Goal: Communication & Community: Participate in discussion

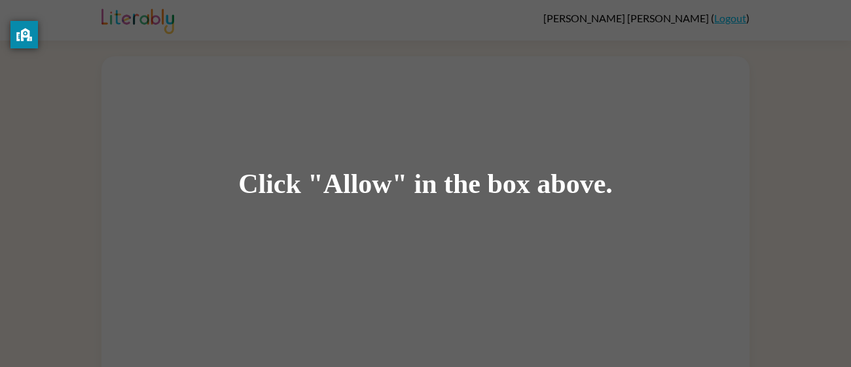
scroll to position [18, 0]
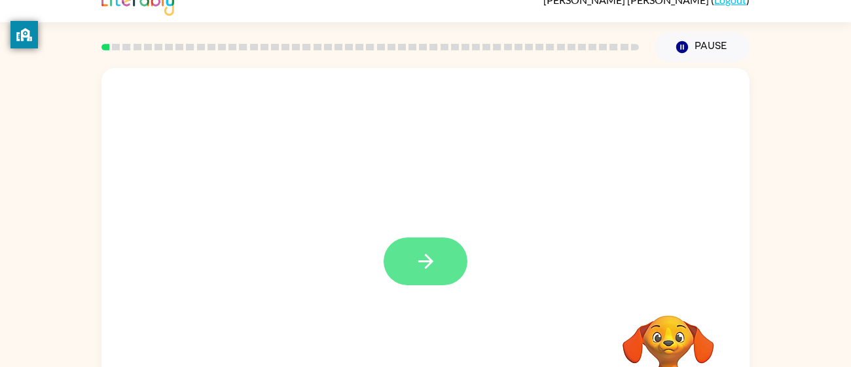
click at [427, 272] on icon "button" at bounding box center [425, 261] width 23 height 23
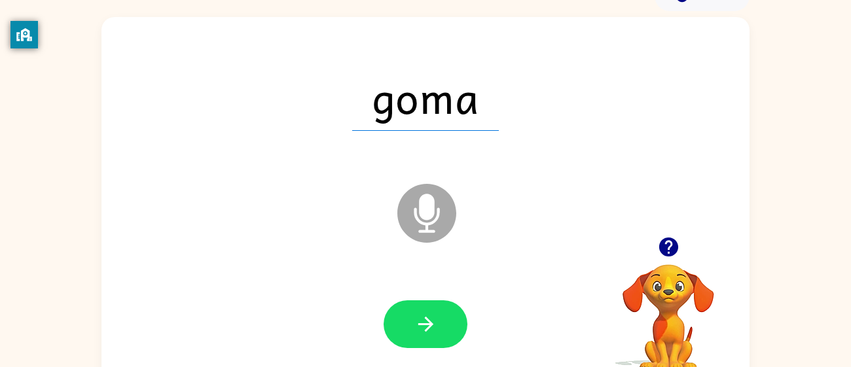
scroll to position [93, 0]
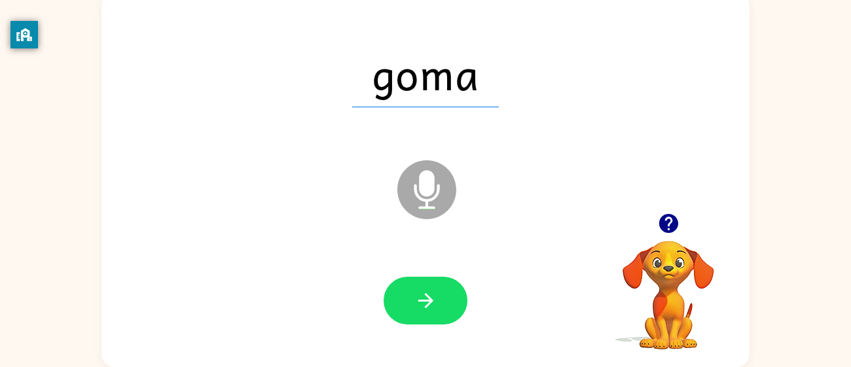
click at [448, 359] on div "goma Microphone The Microphone is here when it is your turn to talk" at bounding box center [425, 180] width 648 height 374
click at [435, 298] on icon "button" at bounding box center [425, 300] width 23 height 23
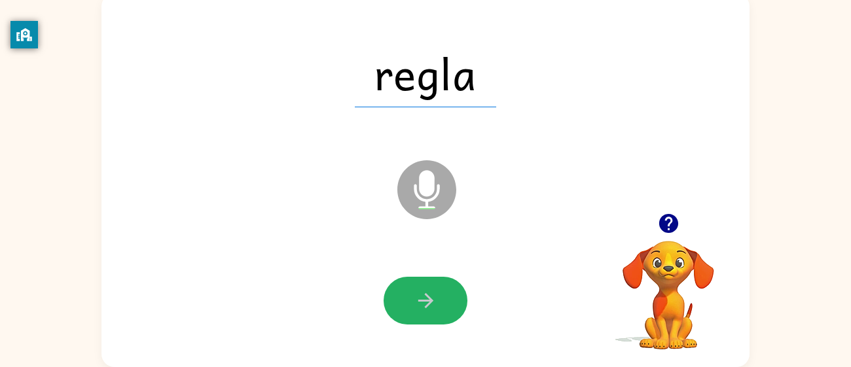
click at [424, 299] on icon "button" at bounding box center [425, 300] width 23 height 23
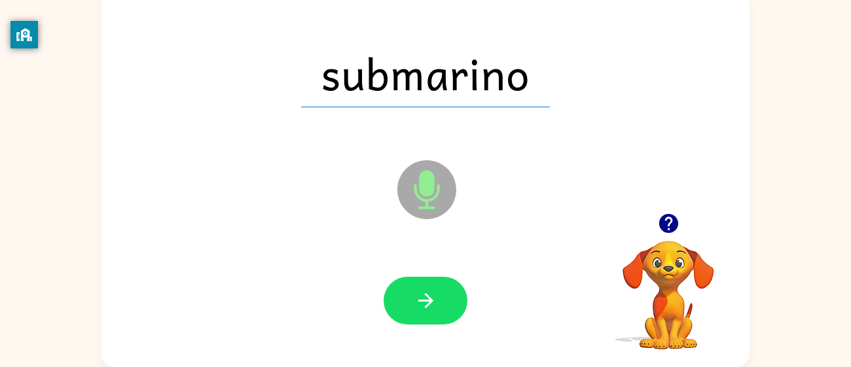
click at [424, 299] on icon "button" at bounding box center [425, 300] width 23 height 23
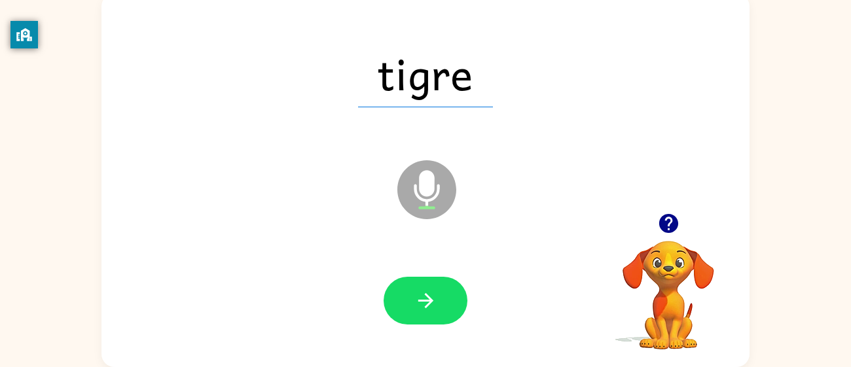
click at [424, 299] on icon "button" at bounding box center [425, 300] width 23 height 23
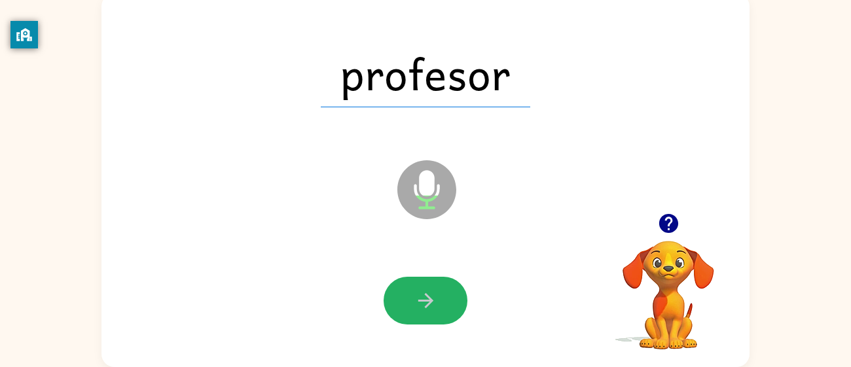
click at [424, 299] on icon "button" at bounding box center [425, 300] width 23 height 23
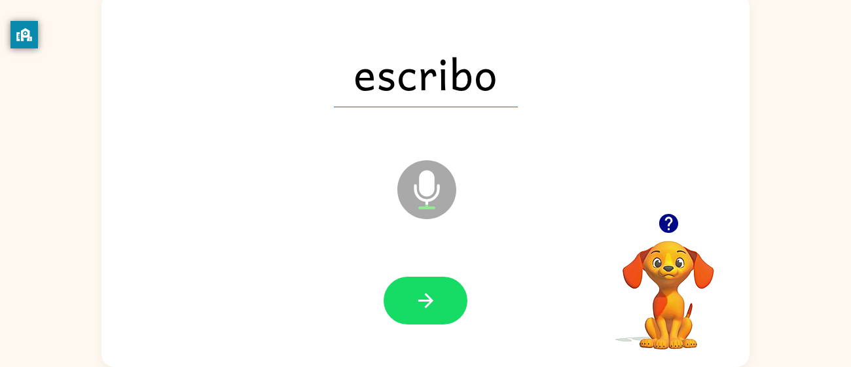
click at [424, 299] on icon "button" at bounding box center [425, 300] width 23 height 23
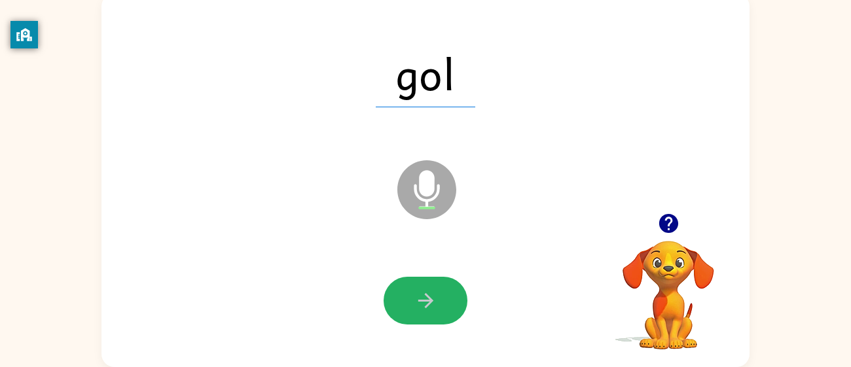
click at [424, 299] on icon "button" at bounding box center [425, 300] width 23 height 23
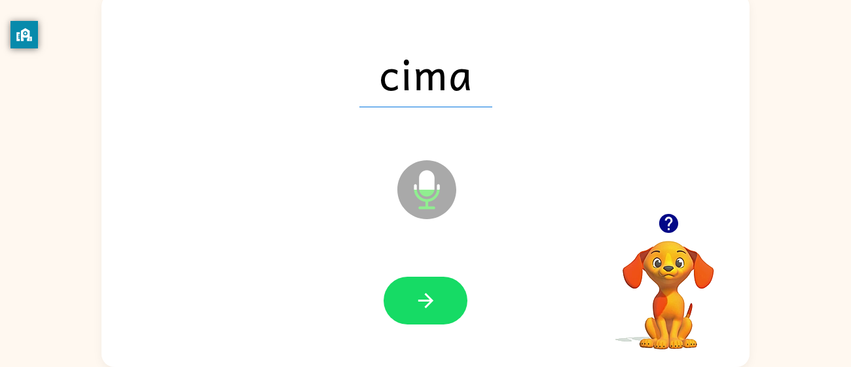
click at [424, 299] on icon "button" at bounding box center [425, 300] width 23 height 23
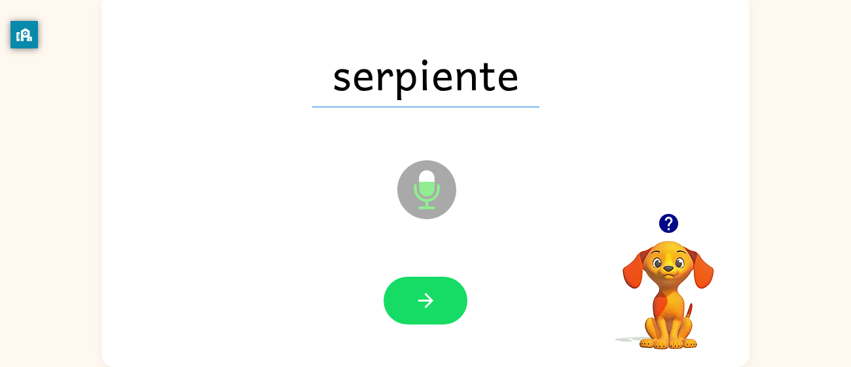
click at [424, 299] on icon "button" at bounding box center [425, 300] width 23 height 23
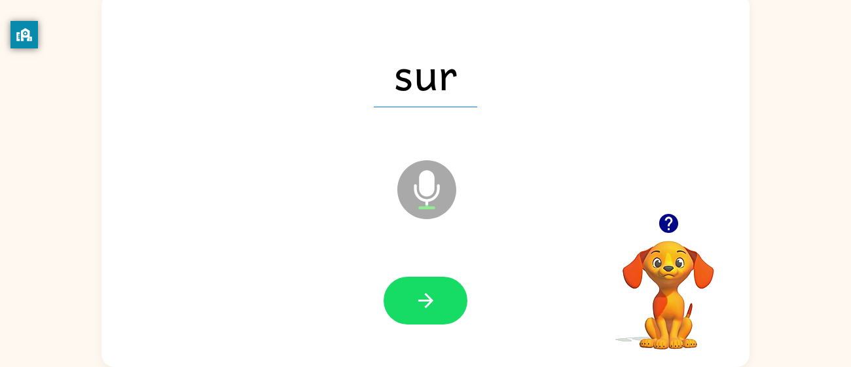
click at [424, 299] on icon "button" at bounding box center [425, 300] width 23 height 23
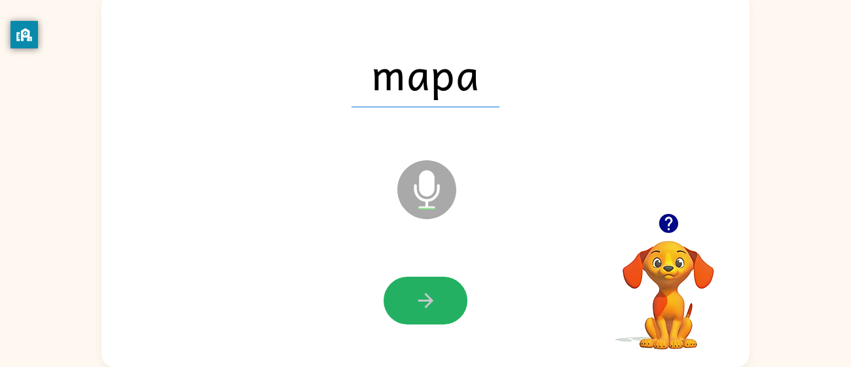
click at [424, 299] on icon "button" at bounding box center [425, 300] width 23 height 23
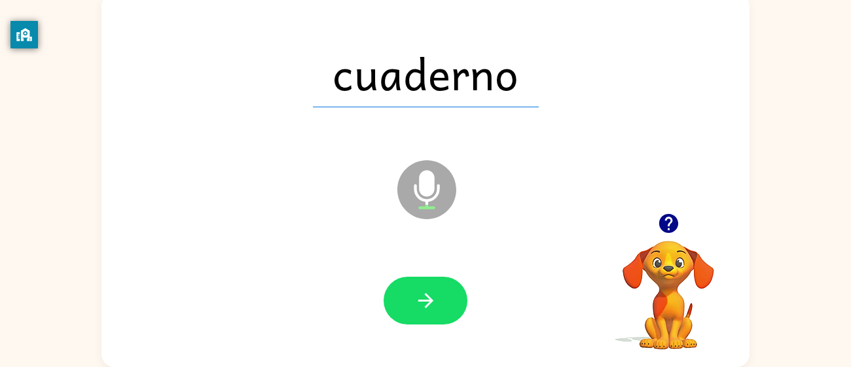
click at [424, 299] on icon "button" at bounding box center [425, 300] width 23 height 23
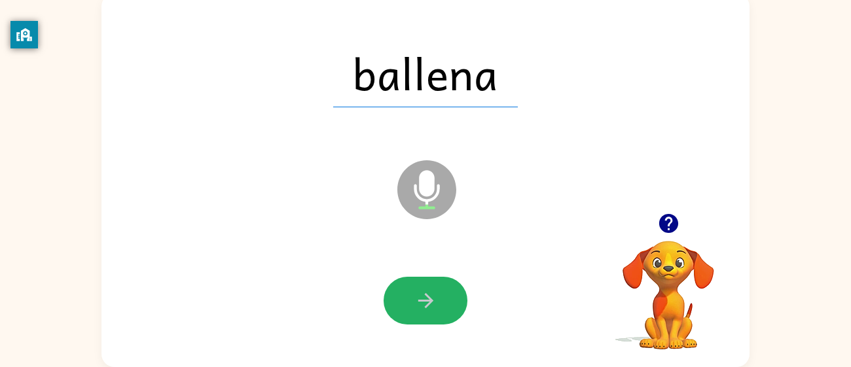
click at [424, 299] on icon "button" at bounding box center [425, 300] width 23 height 23
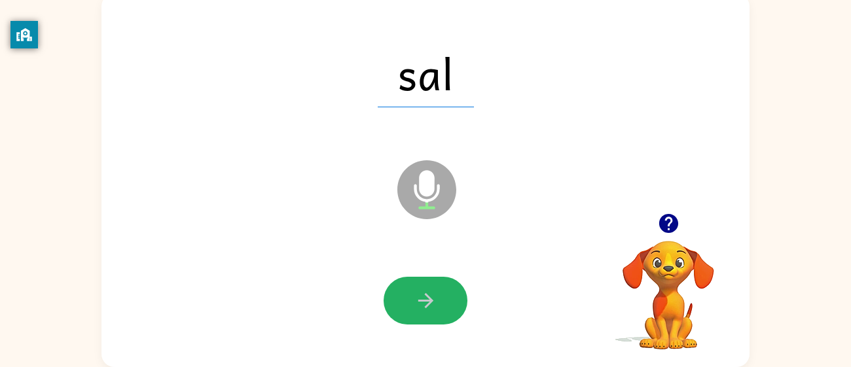
click at [424, 299] on icon "button" at bounding box center [425, 300] width 23 height 23
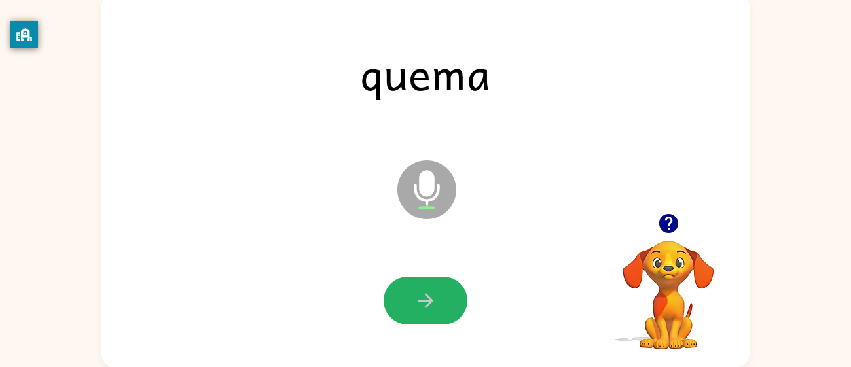
click at [424, 299] on icon "button" at bounding box center [425, 300] width 23 height 23
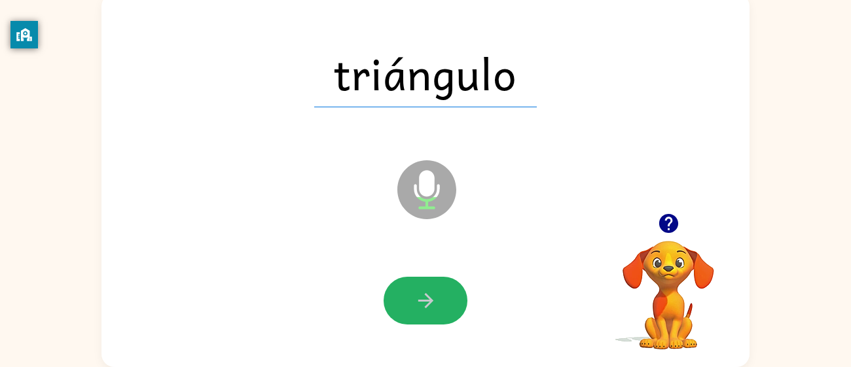
click at [424, 299] on icon "button" at bounding box center [425, 300] width 23 height 23
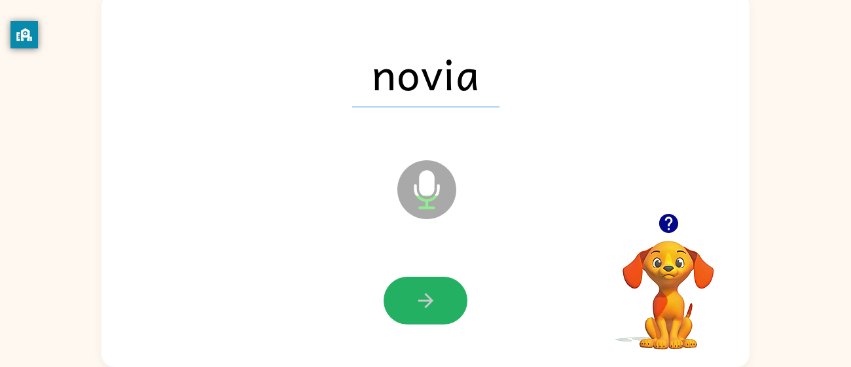
click at [424, 299] on icon "button" at bounding box center [425, 300] width 23 height 23
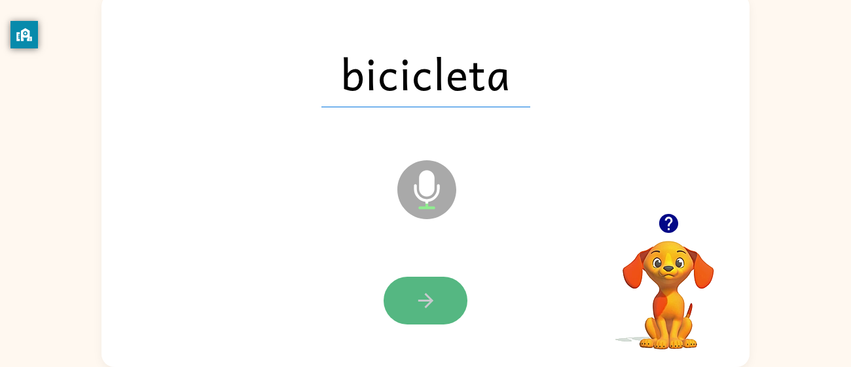
click at [423, 302] on icon "button" at bounding box center [425, 300] width 23 height 23
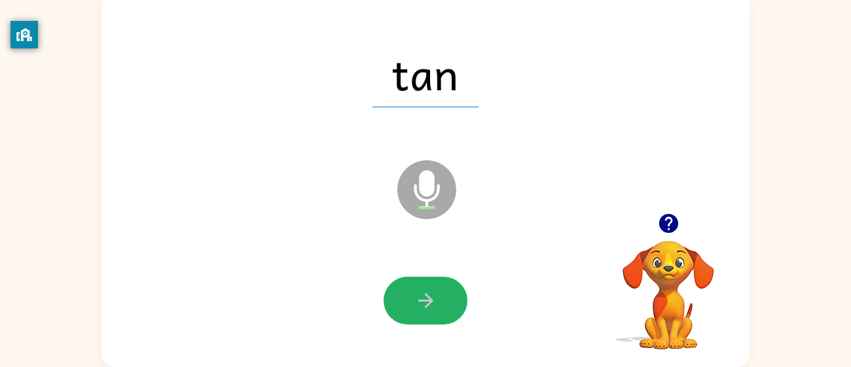
click at [423, 302] on icon "button" at bounding box center [425, 300] width 23 height 23
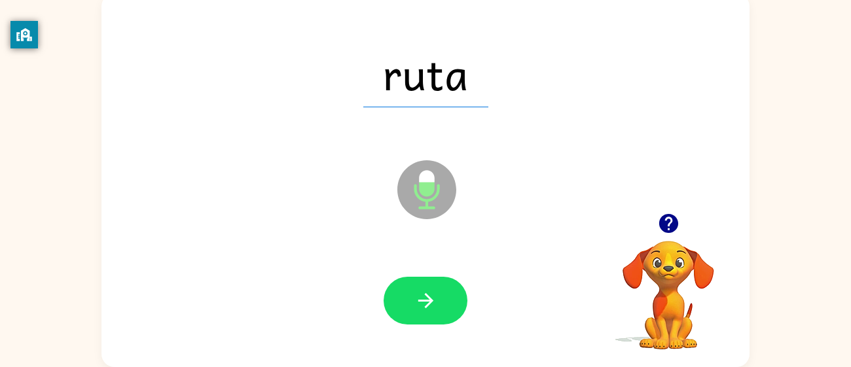
click at [423, 302] on icon "button" at bounding box center [425, 300] width 23 height 23
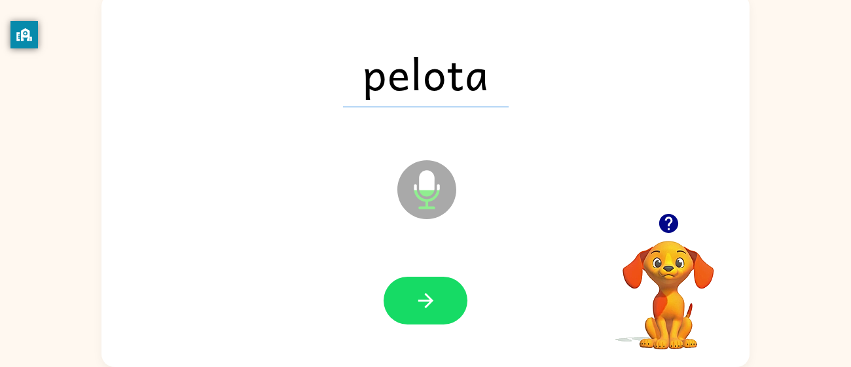
click at [423, 302] on icon "button" at bounding box center [425, 300] width 23 height 23
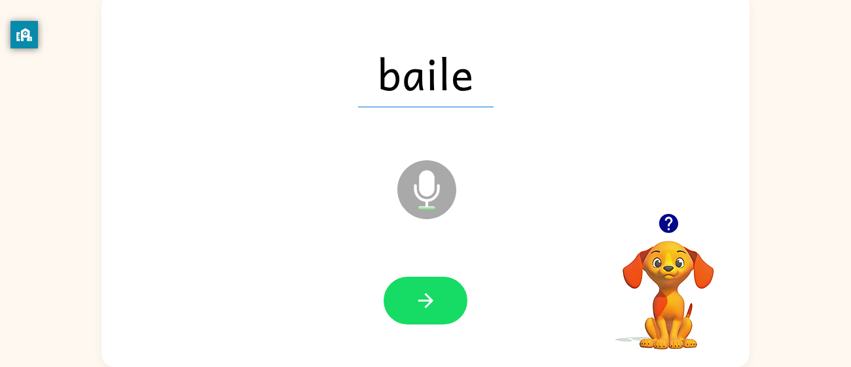
click at [423, 302] on icon "button" at bounding box center [425, 300] width 23 height 23
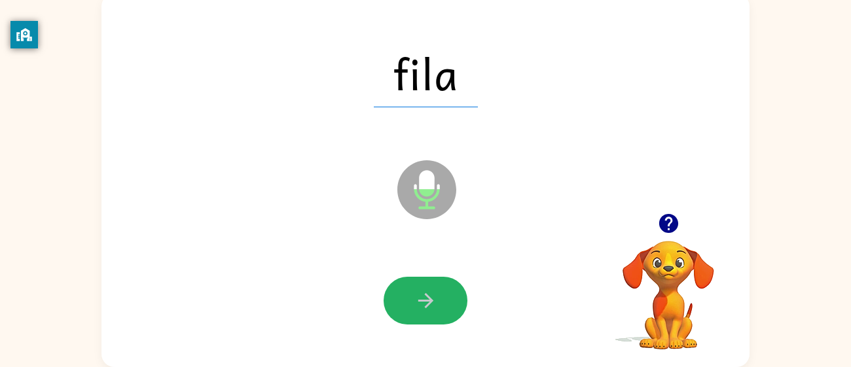
click at [423, 302] on icon "button" at bounding box center [425, 300] width 23 height 23
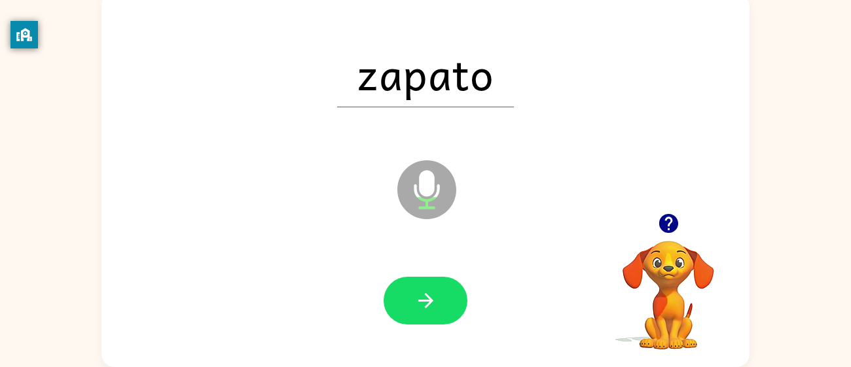
click at [423, 302] on icon "button" at bounding box center [425, 300] width 23 height 23
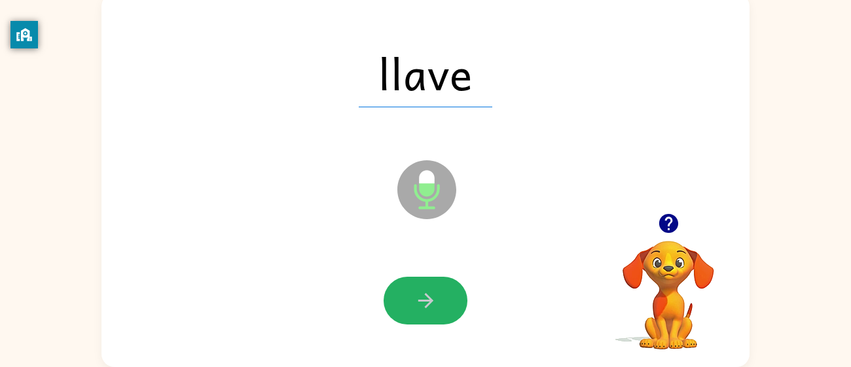
click at [423, 302] on icon "button" at bounding box center [425, 300] width 23 height 23
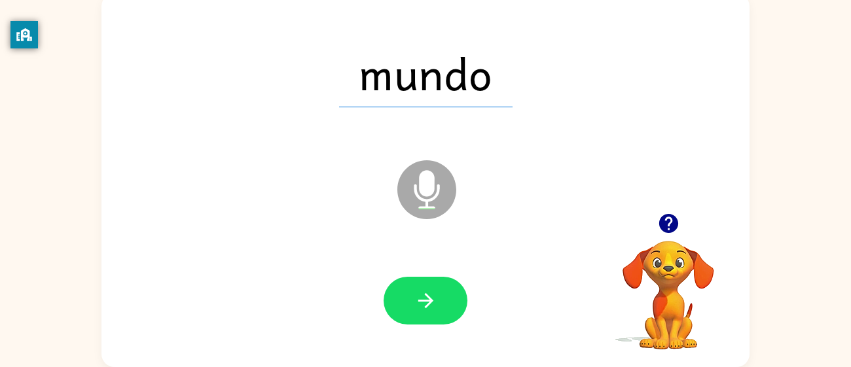
click at [423, 302] on icon "button" at bounding box center [425, 300] width 23 height 23
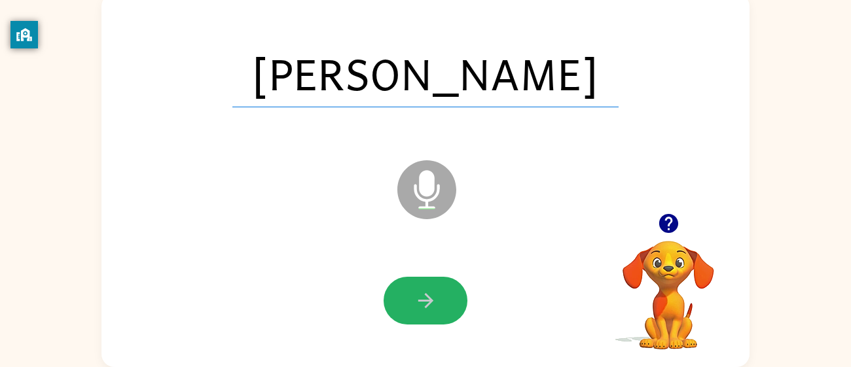
click at [423, 302] on icon "button" at bounding box center [425, 300] width 23 height 23
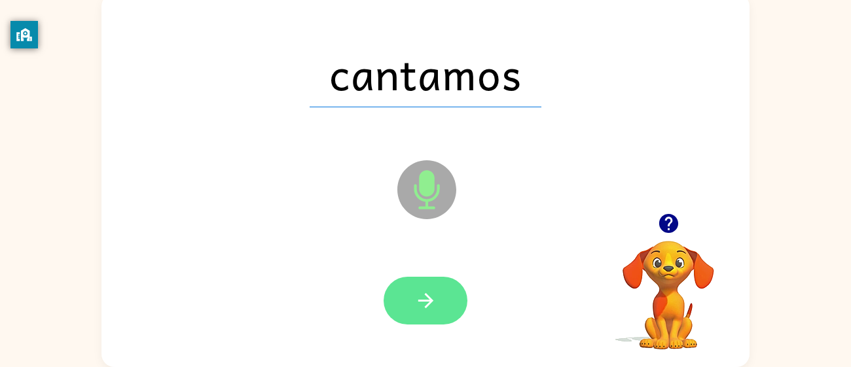
click at [423, 302] on icon "button" at bounding box center [425, 300] width 23 height 23
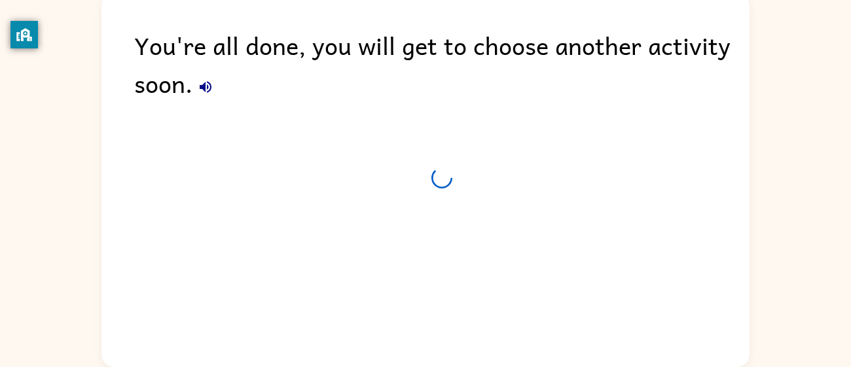
scroll to position [69, 0]
